Goal: Information Seeking & Learning: Compare options

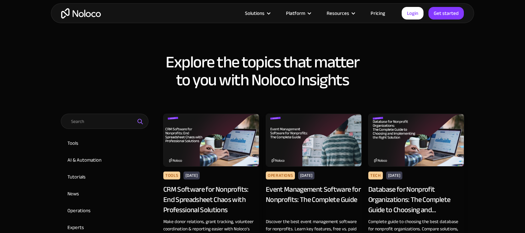
scroll to position [297, 0]
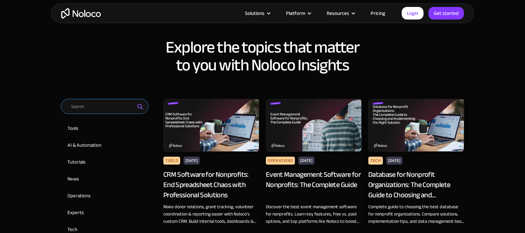
click at [99, 108] on input "Email Form 2" at bounding box center [105, 106] width 88 height 15
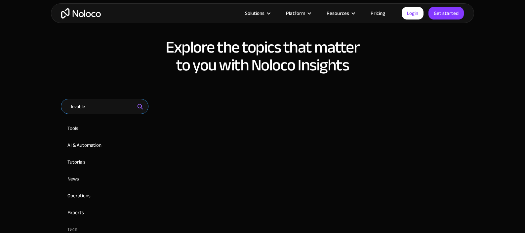
type input "lovable"
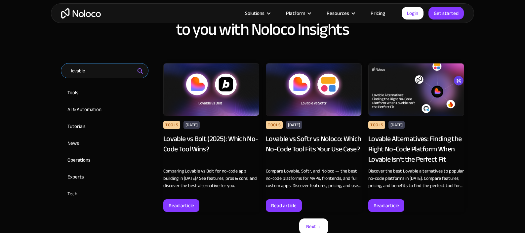
scroll to position [333, 0]
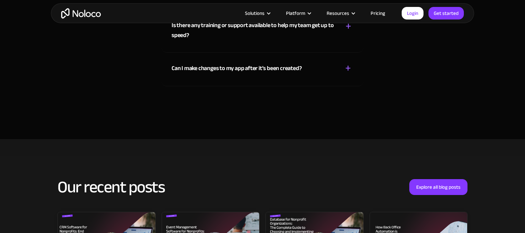
scroll to position [2699, 0]
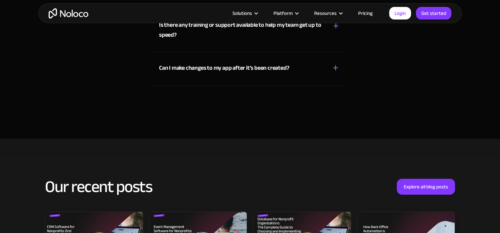
drag, startPoint x: 471, startPoint y: 55, endPoint x: -70, endPoint y: 47, distance: 541.5
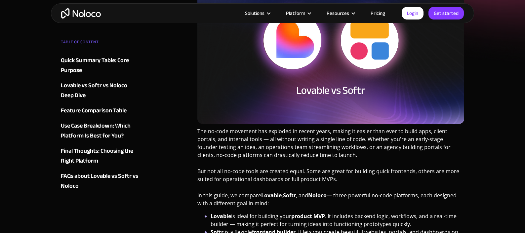
scroll to position [0, 0]
